Goal: Task Accomplishment & Management: Manage account settings

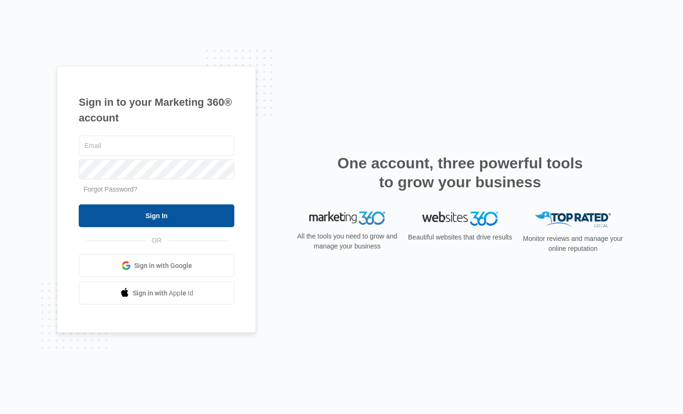
type input "heronlease@vintage-corp.com"
click at [168, 225] on input "Sign In" at bounding box center [157, 216] width 156 height 23
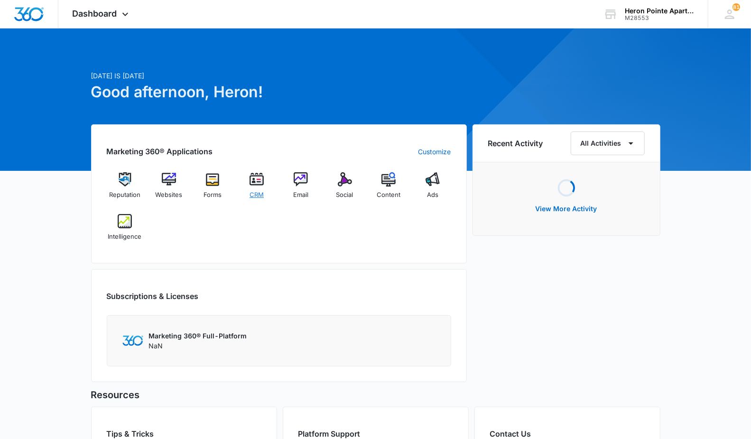
click at [247, 189] on div "CRM" at bounding box center [257, 189] width 37 height 34
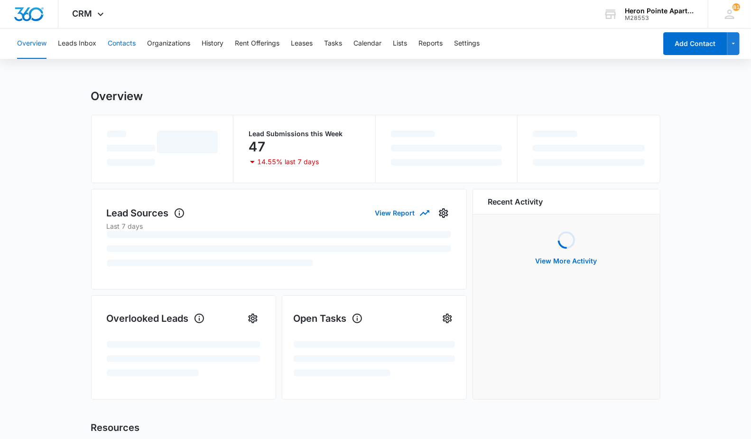
click at [112, 46] on button "Contacts" at bounding box center [122, 43] width 28 height 30
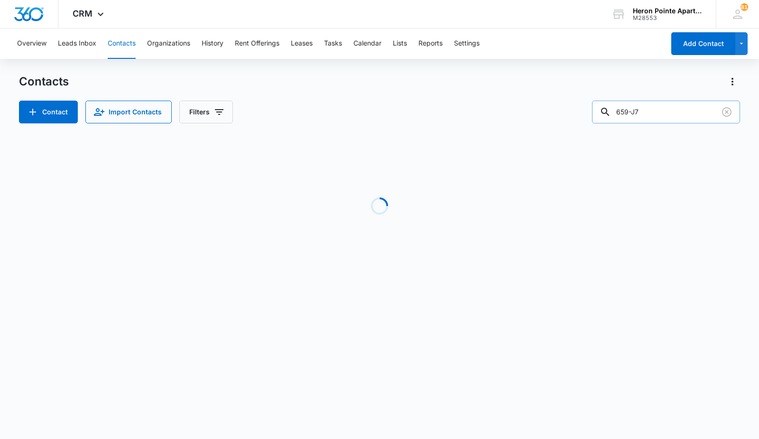
click at [665, 110] on input "659-J7" at bounding box center [666, 112] width 148 height 23
type input "659-i6"
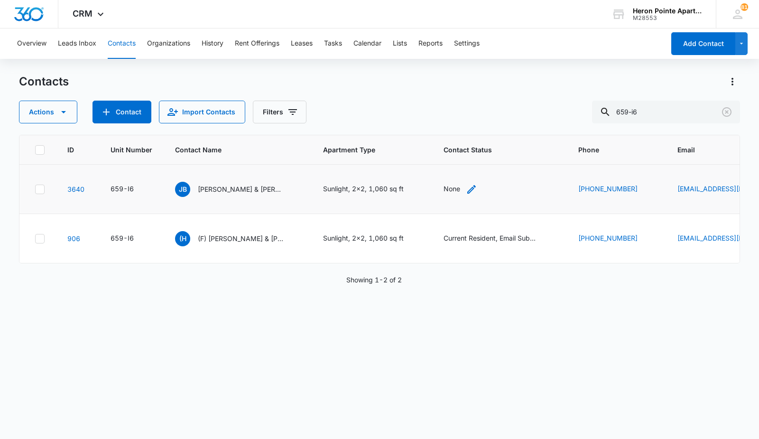
click at [458, 189] on div "None" at bounding box center [452, 189] width 17 height 10
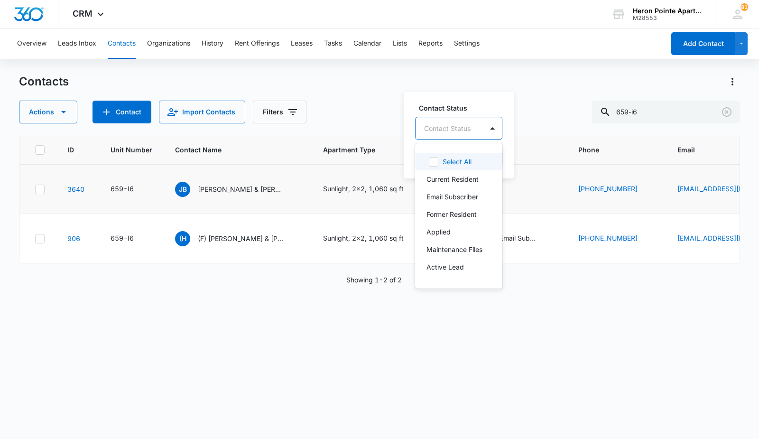
click at [448, 124] on div at bounding box center [447, 128] width 47 height 12
click at [462, 183] on p "Current Resident" at bounding box center [453, 179] width 52 height 10
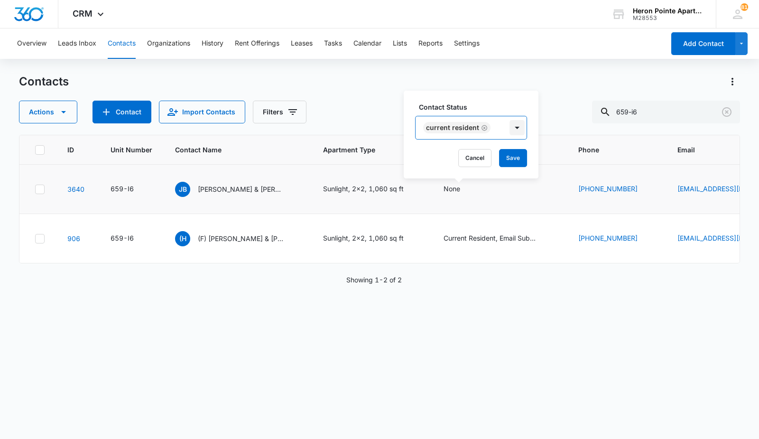
click at [510, 125] on div at bounding box center [517, 127] width 15 height 15
click at [501, 128] on div "Current Resident" at bounding box center [462, 127] width 92 height 23
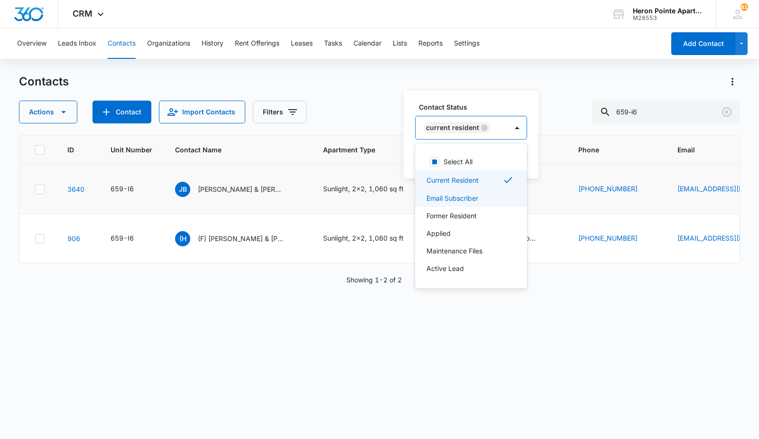
click at [492, 191] on div "Email Subscriber" at bounding box center [471, 198] width 112 height 18
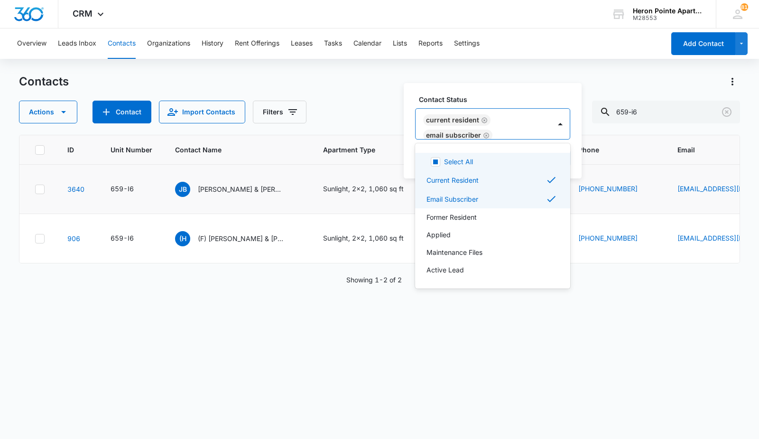
drag, startPoint x: 520, startPoint y: 87, endPoint x: 514, endPoint y: 93, distance: 7.7
click at [520, 86] on div "Contact Status option Email Subscriber, selected. 9 results available. Use Up a…" at bounding box center [493, 130] width 178 height 95
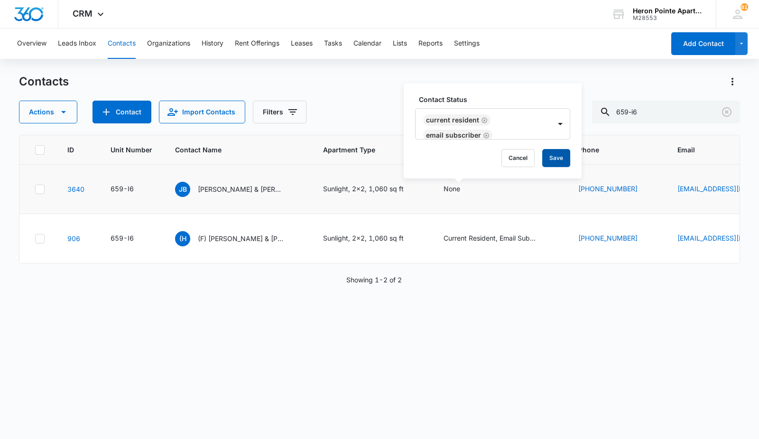
click at [559, 161] on button "Save" at bounding box center [556, 158] width 28 height 18
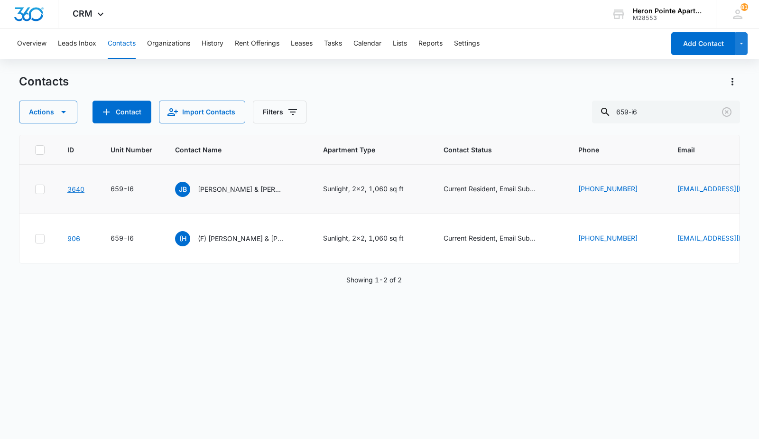
click at [77, 192] on link "3640" at bounding box center [75, 189] width 17 height 8
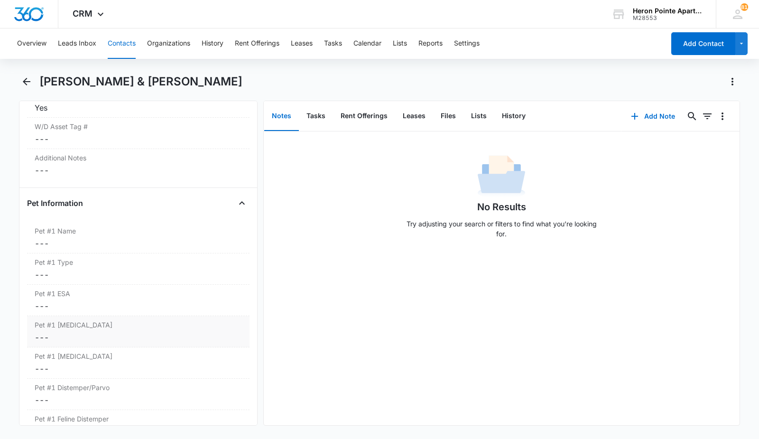
scroll to position [1160, 0]
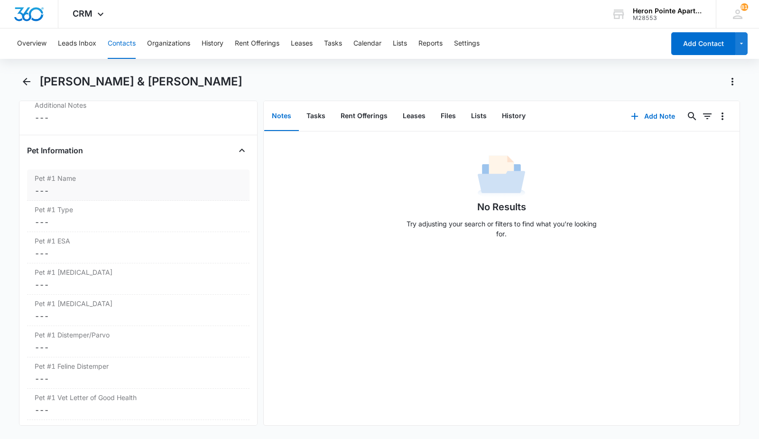
click at [77, 179] on label "Pet #1 Name" at bounding box center [138, 178] width 207 height 10
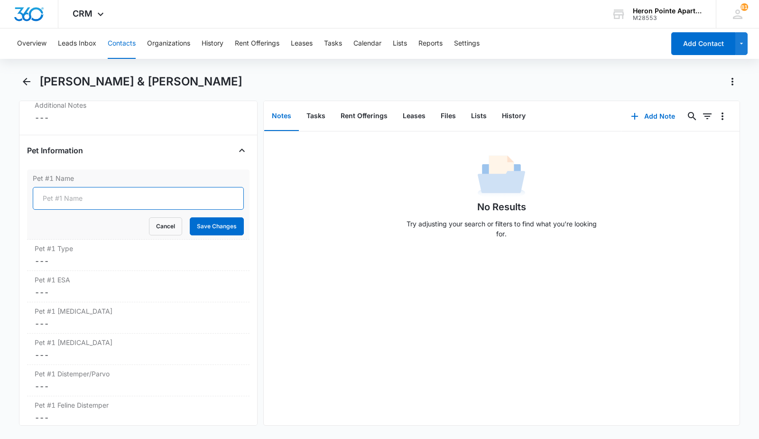
click at [84, 201] on input "Pet #1 Name" at bounding box center [138, 198] width 211 height 23
type input "Loal"
type input "o"
type input "Lola"
click at [219, 233] on button "Save Changes" at bounding box center [217, 226] width 54 height 18
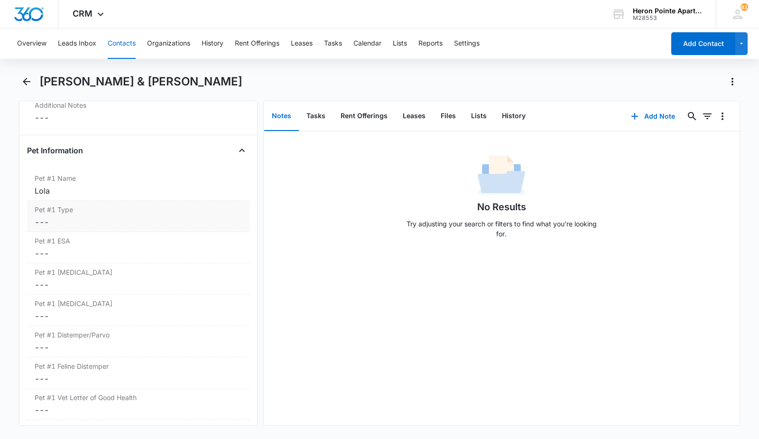
click at [53, 224] on dd "Cancel Save Changes ---" at bounding box center [138, 221] width 207 height 11
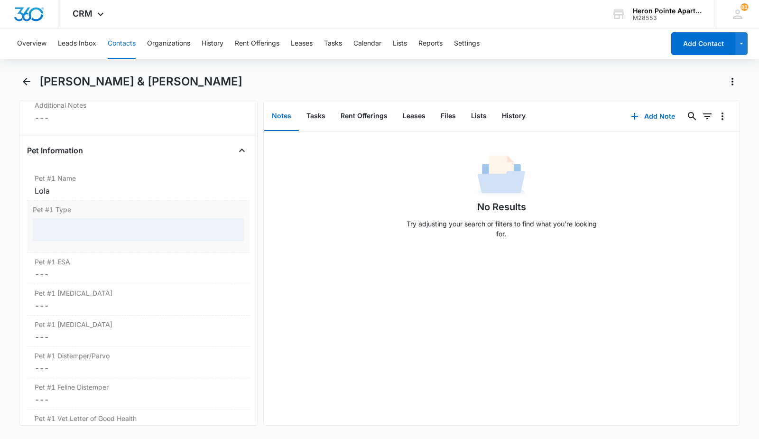
click at [58, 229] on div at bounding box center [138, 229] width 211 height 23
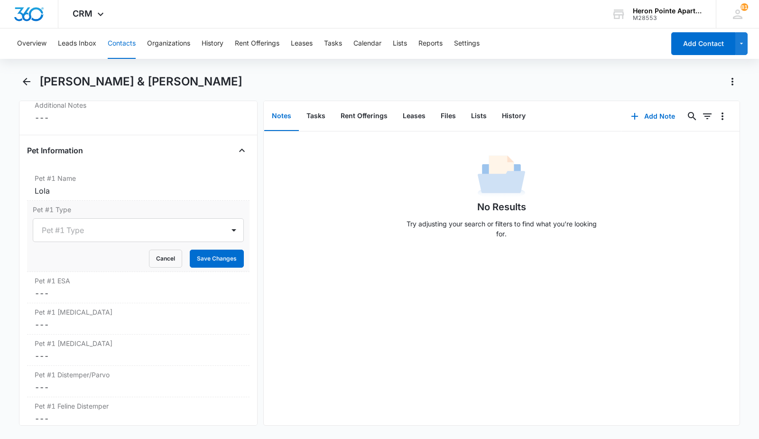
click at [58, 229] on div at bounding box center [127, 230] width 170 height 13
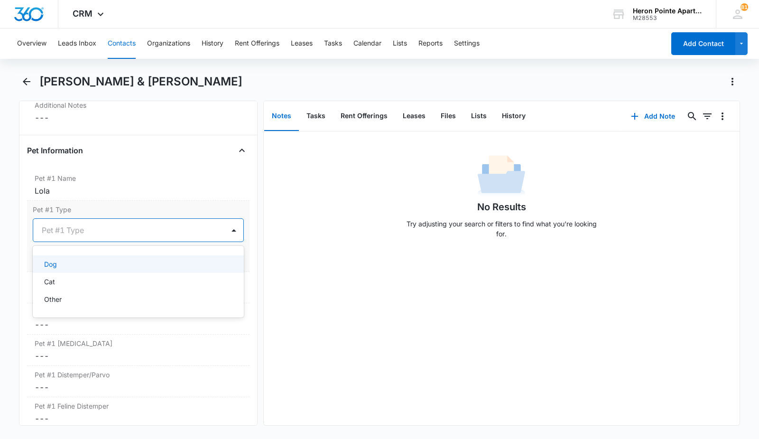
click at [59, 262] on div "Dog" at bounding box center [137, 264] width 187 height 10
click at [201, 252] on button "Save Changes" at bounding box center [217, 259] width 54 height 18
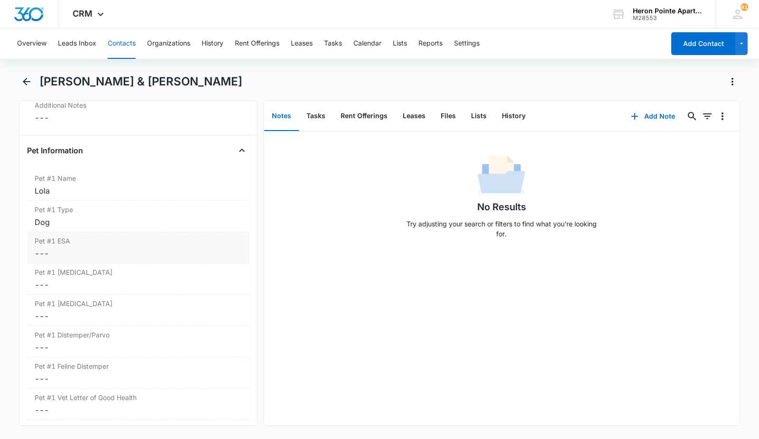
click at [124, 250] on dd "Cancel Save Changes ---" at bounding box center [138, 253] width 207 height 11
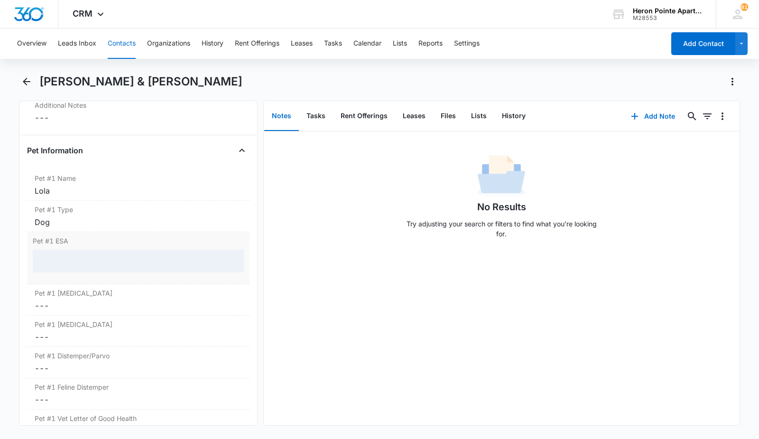
click at [86, 262] on div at bounding box center [138, 261] width 211 height 23
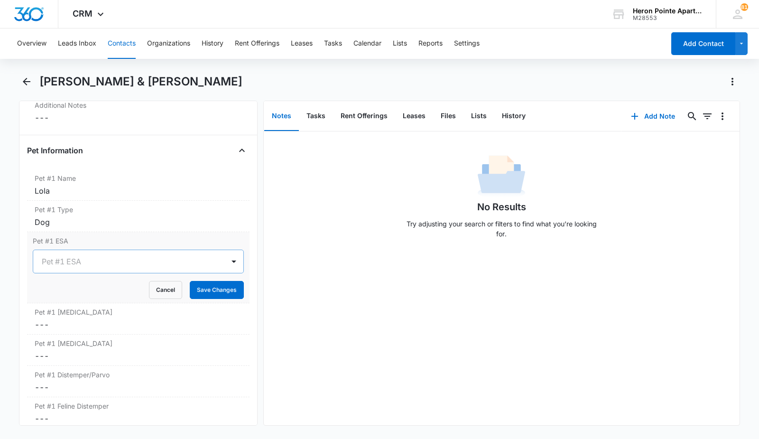
click at [80, 264] on div at bounding box center [127, 261] width 170 height 13
click at [72, 293] on div "Yes" at bounding box center [137, 295] width 187 height 10
click at [197, 292] on button "Save Changes" at bounding box center [217, 290] width 54 height 18
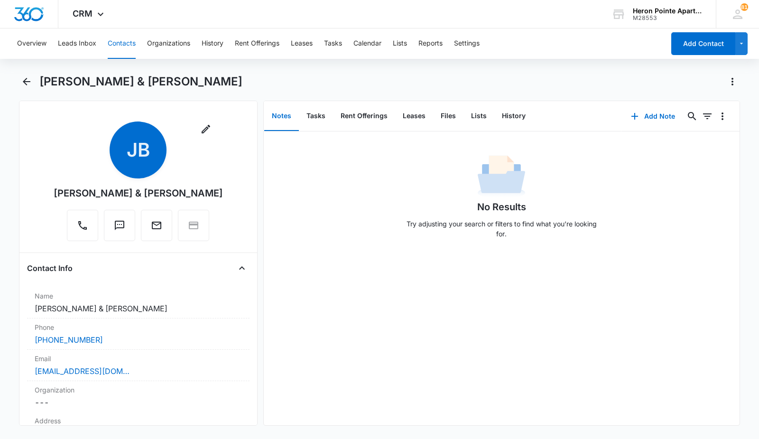
scroll to position [0, 0]
click at [415, 116] on button "Leases" at bounding box center [414, 116] width 38 height 29
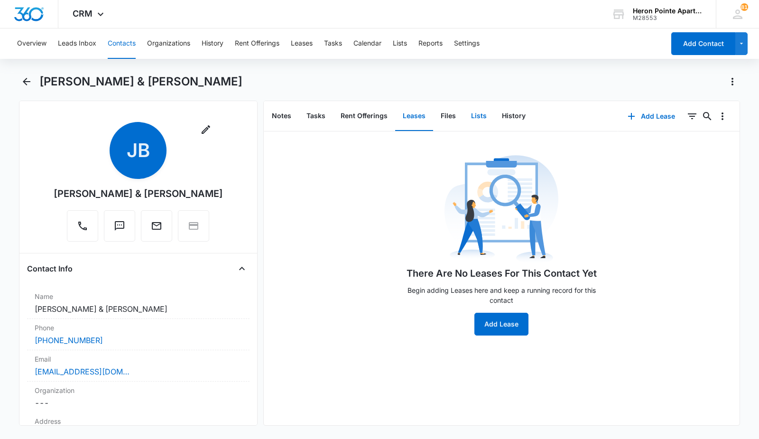
click at [469, 116] on button "Lists" at bounding box center [479, 116] width 31 height 29
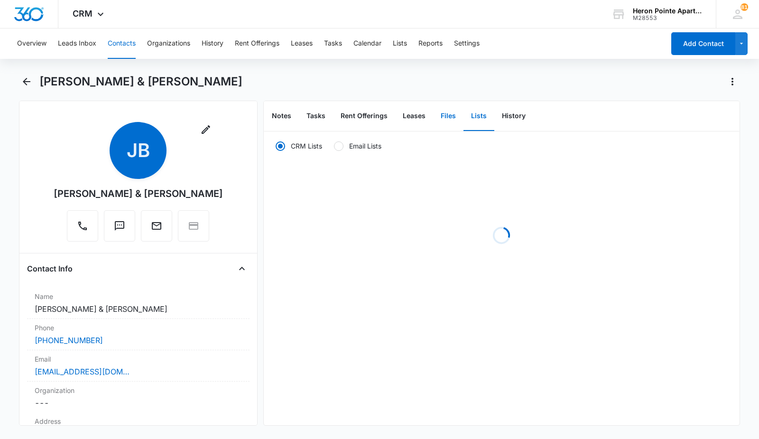
click at [452, 116] on button "Files" at bounding box center [448, 116] width 30 height 29
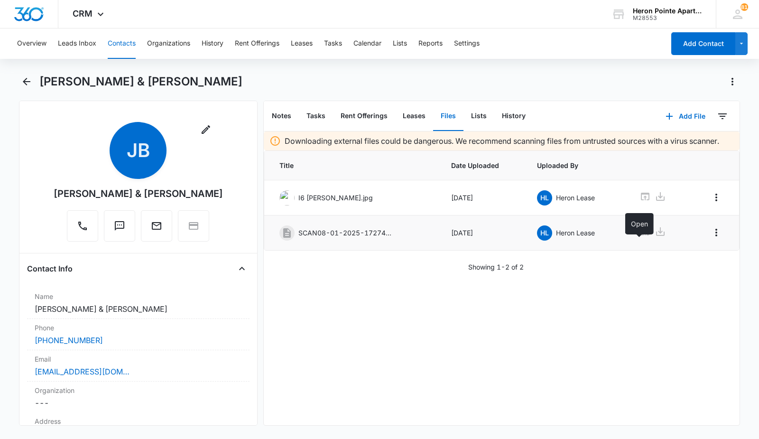
click at [642, 237] on icon at bounding box center [645, 231] width 11 height 11
click at [711, 238] on icon "Overflow Menu" at bounding box center [716, 232] width 11 height 11
click at [686, 268] on div "Edit" at bounding box center [683, 271] width 20 height 7
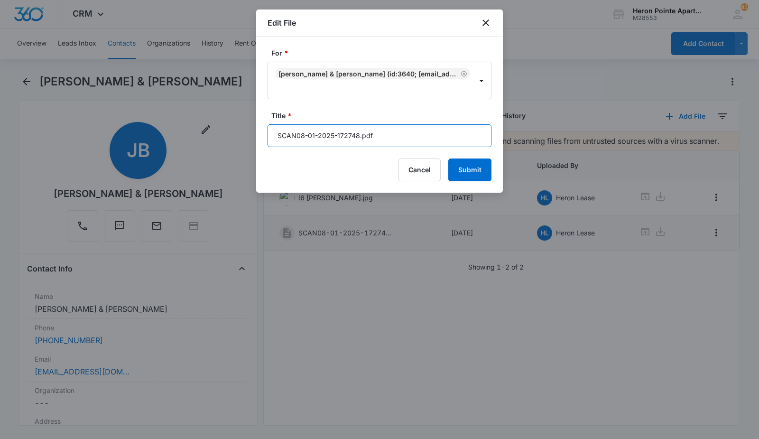
click at [371, 138] on input "SCAN08-01-2025-172748.pdf" at bounding box center [380, 135] width 224 height 23
drag, startPoint x: 373, startPoint y: 138, endPoint x: 215, endPoint y: 125, distance: 158.6
click at [216, 125] on body "CRM Apps Reputation Websites Forms CRM Email Social Content Ads Intelligence Fi…" at bounding box center [379, 219] width 759 height 439
type input "Lease"
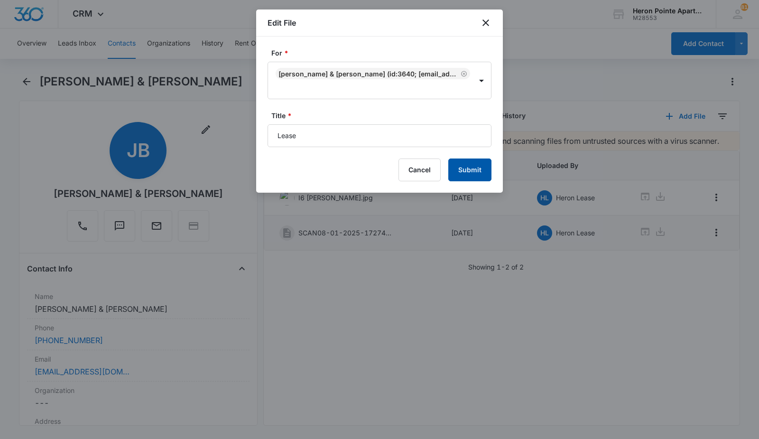
click at [480, 163] on button "Submit" at bounding box center [469, 170] width 43 height 23
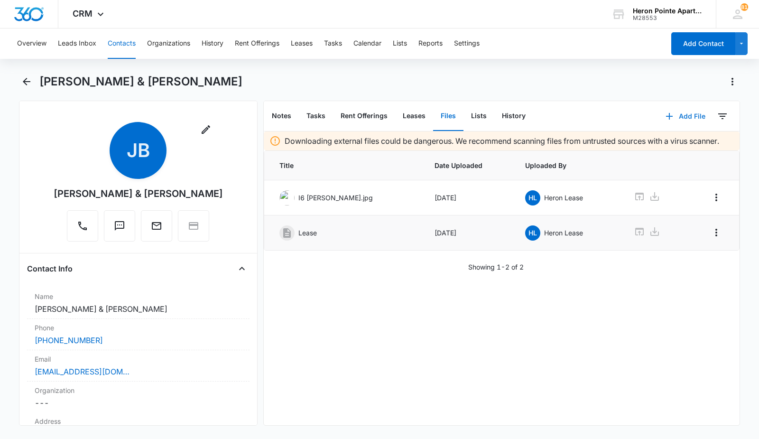
click at [683, 116] on button "Add File" at bounding box center [685, 116] width 59 height 23
click at [682, 153] on button "Upload Files" at bounding box center [679, 146] width 72 height 14
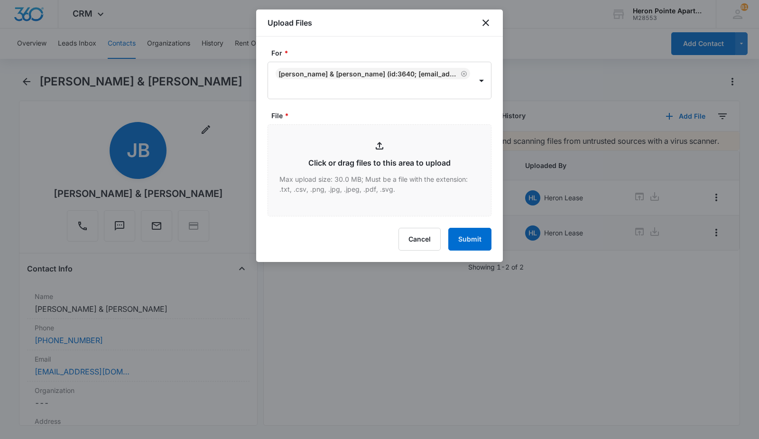
type input "C:\fakepath\SCAN08-13-2025-182243.pdf"
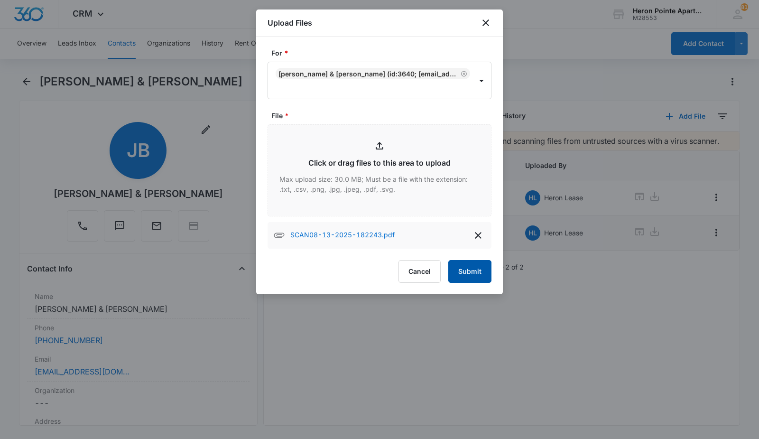
click at [466, 271] on button "Submit" at bounding box center [469, 271] width 43 height 23
